Goal: Task Accomplishment & Management: Manage account settings

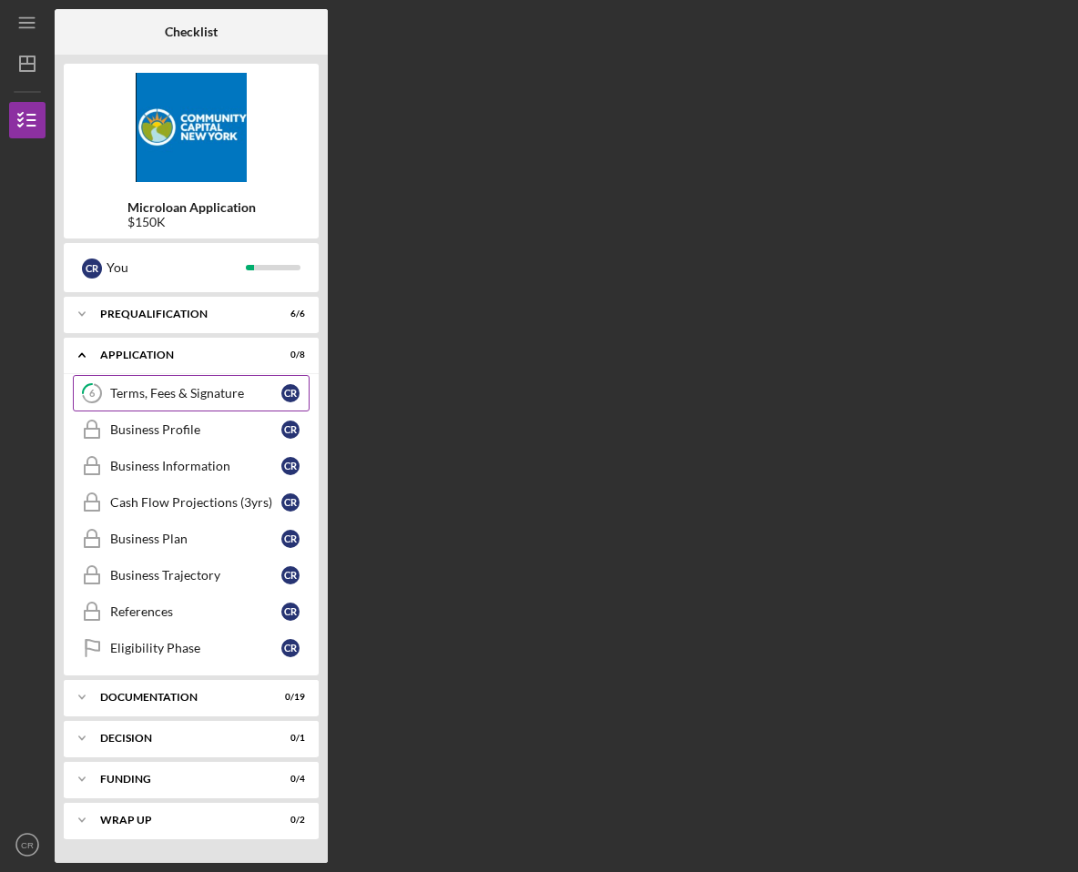
click at [218, 388] on div "Terms, Fees & Signature" at bounding box center [195, 393] width 171 height 15
